Goal: Task Accomplishment & Management: Complete application form

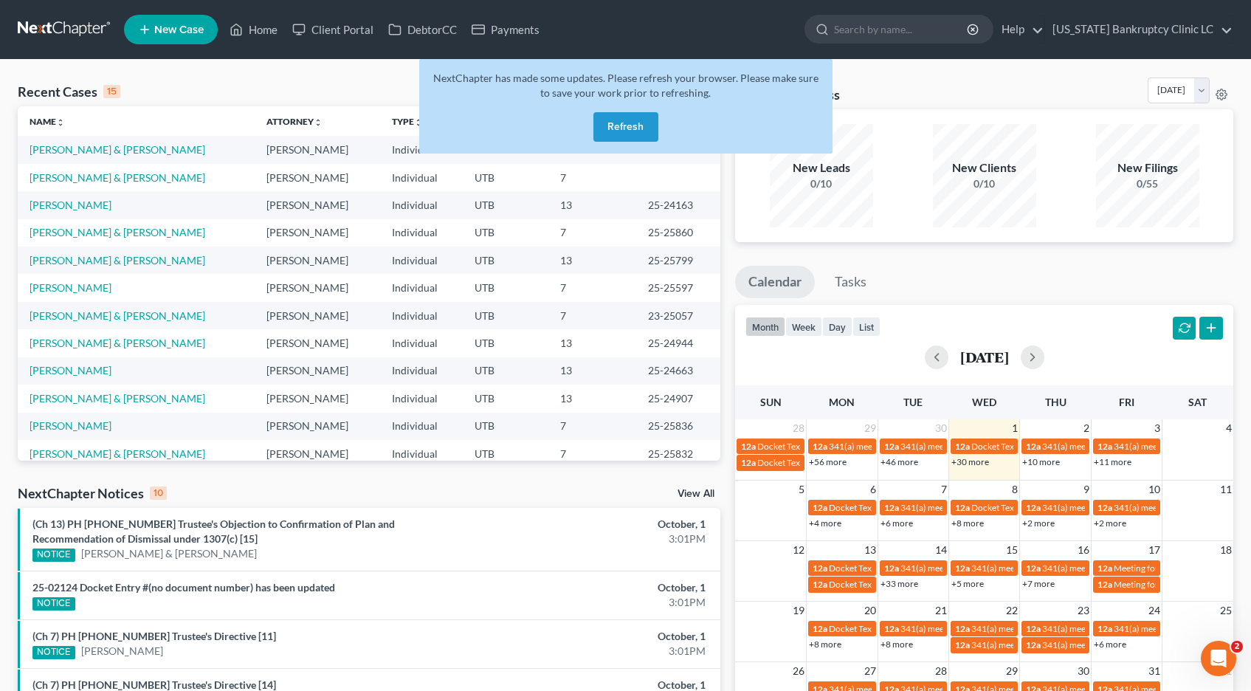
click at [620, 132] on button "Refresh" at bounding box center [625, 127] width 65 height 30
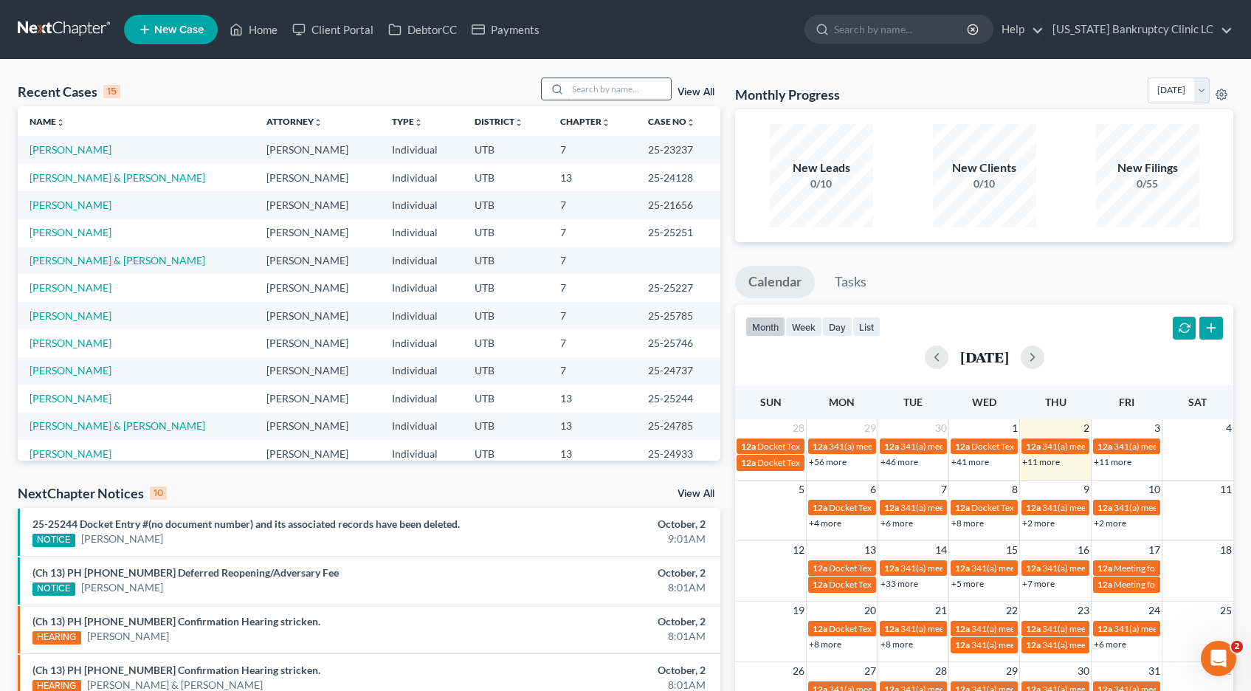
click at [584, 91] on input "search" at bounding box center [618, 88] width 103 height 21
type input "ruiz"
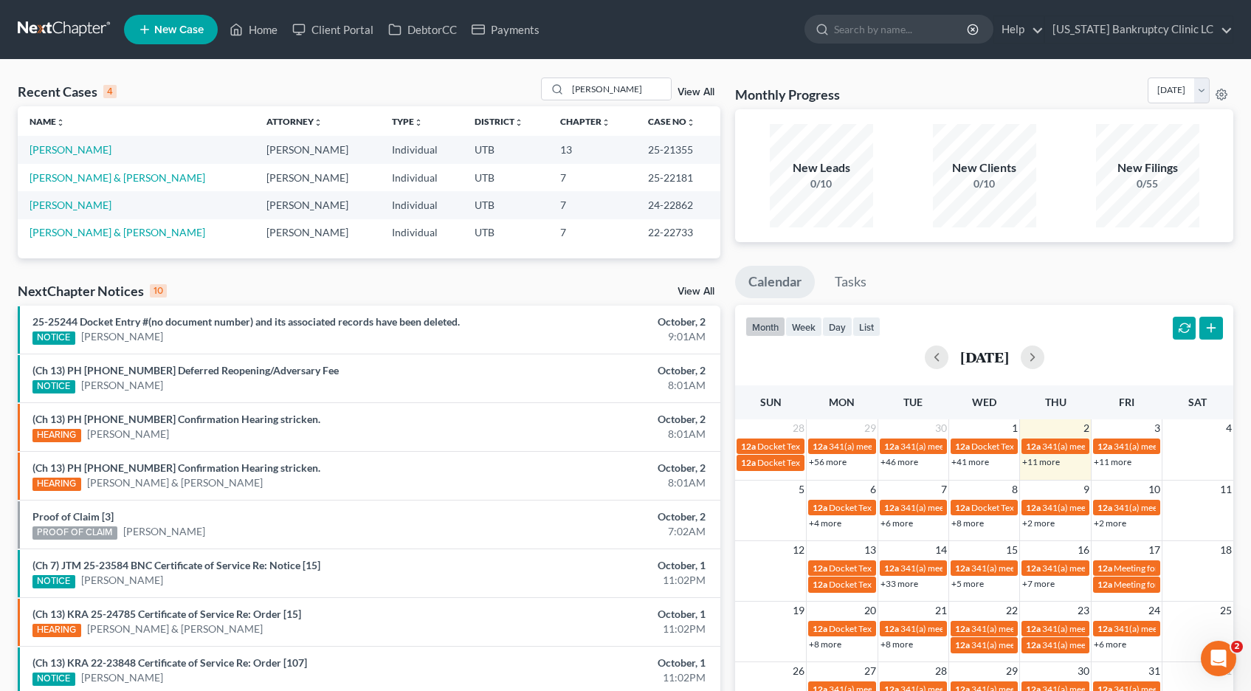
click at [79, 151] on td "[PERSON_NAME]" at bounding box center [136, 149] width 237 height 27
click at [55, 150] on link "[PERSON_NAME]" at bounding box center [71, 149] width 82 height 13
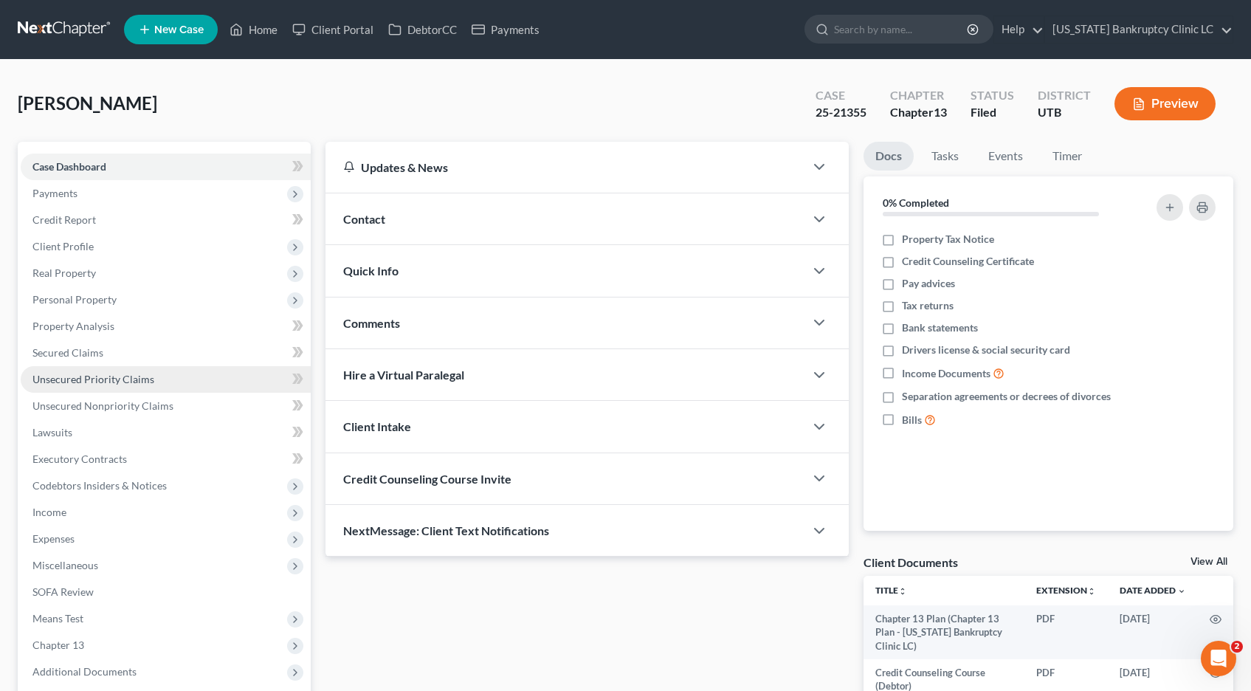
click at [119, 378] on span "Unsecured Priority Claims" at bounding box center [93, 379] width 122 height 13
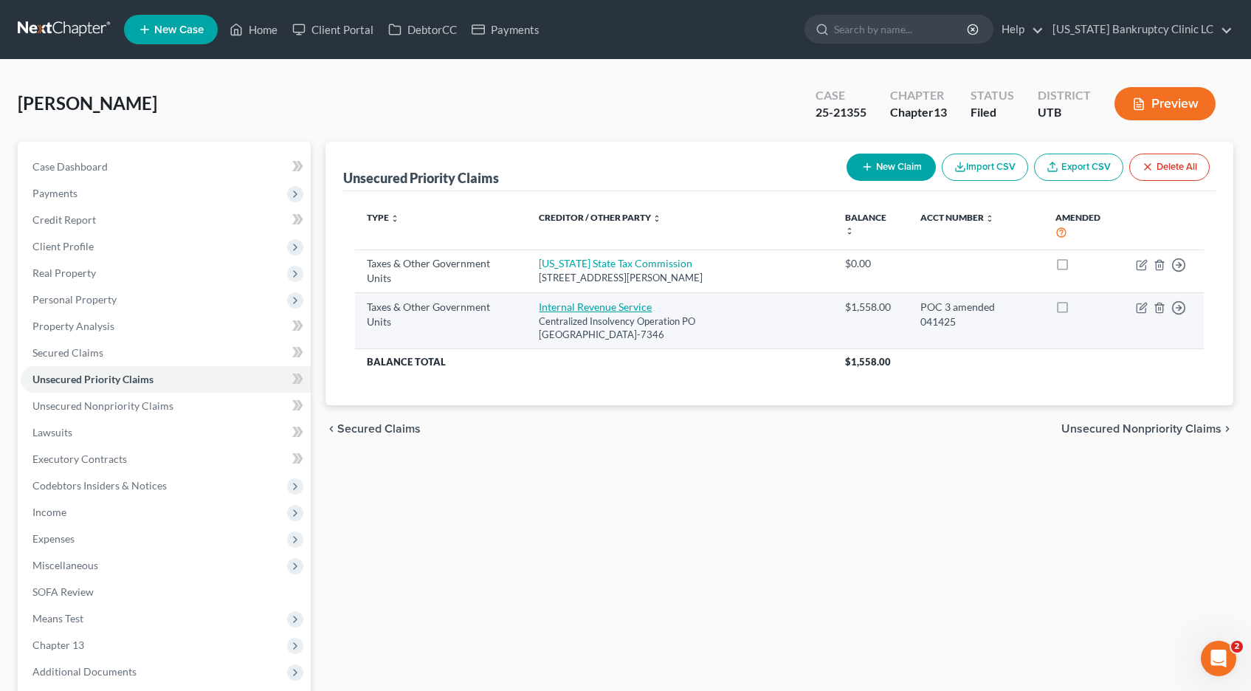
click at [580, 313] on link "Internal Revenue Service" at bounding box center [595, 306] width 113 height 13
select select "0"
select select "39"
select select "0"
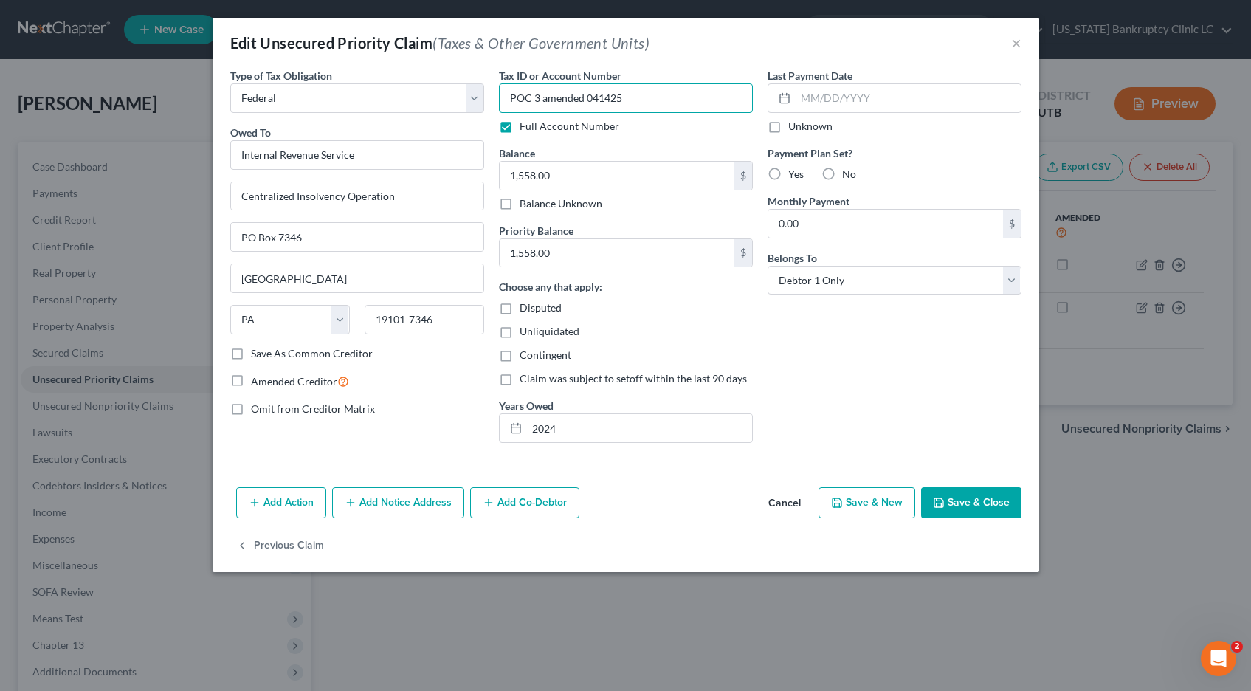
drag, startPoint x: 621, startPoint y: 97, endPoint x: 586, endPoint y: 99, distance: 34.7
click at [586, 99] on input "POC 3 amended 041425" at bounding box center [626, 98] width 254 height 30
type input "POC 3 amended 100225"
click at [564, 170] on input "1,558.00" at bounding box center [617, 176] width 235 height 28
type input "1,562.23"
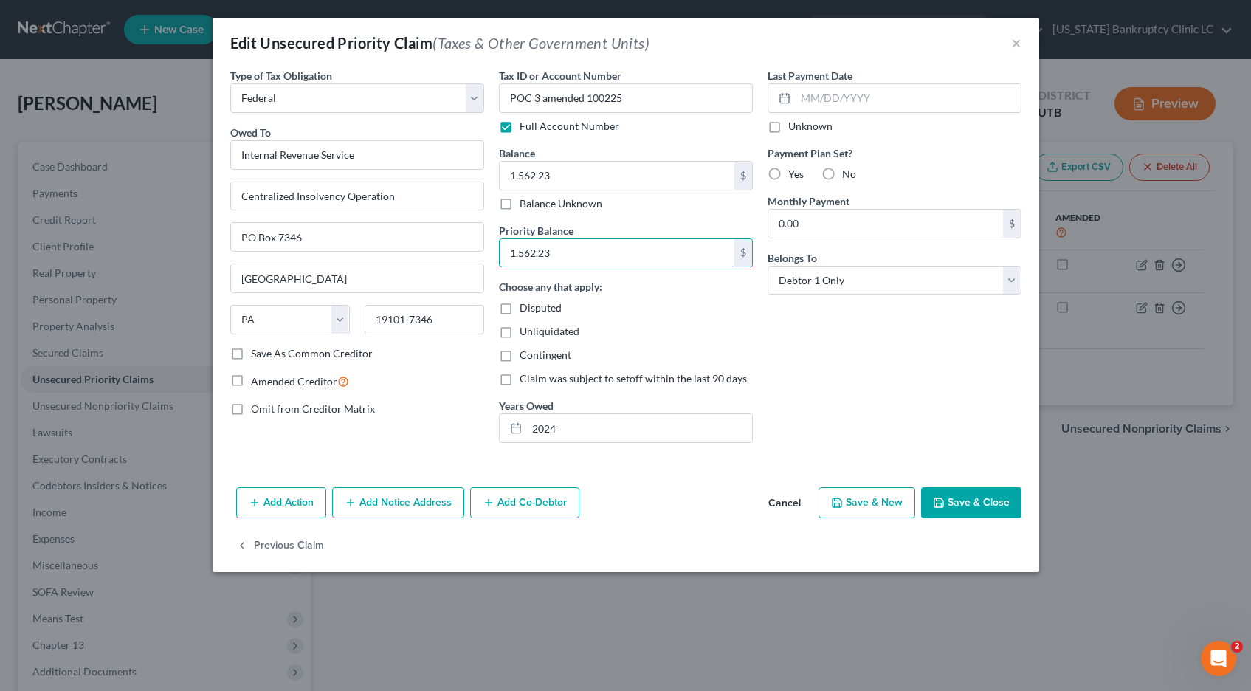
type input "1,562.23"
drag, startPoint x: 975, startPoint y: 506, endPoint x: 956, endPoint y: 502, distance: 18.8
click at [975, 506] on button "Save & Close" at bounding box center [971, 502] width 100 height 31
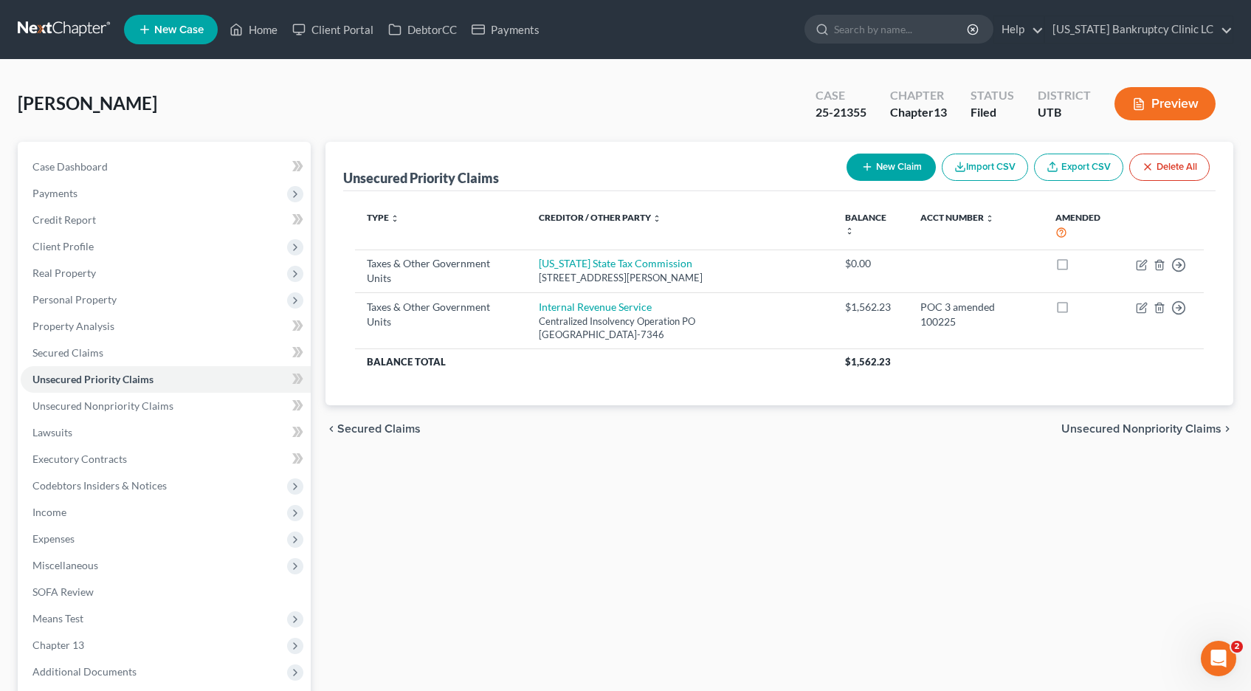
click at [48, 29] on link at bounding box center [65, 29] width 94 height 27
